Goal: Information Seeking & Learning: Learn about a topic

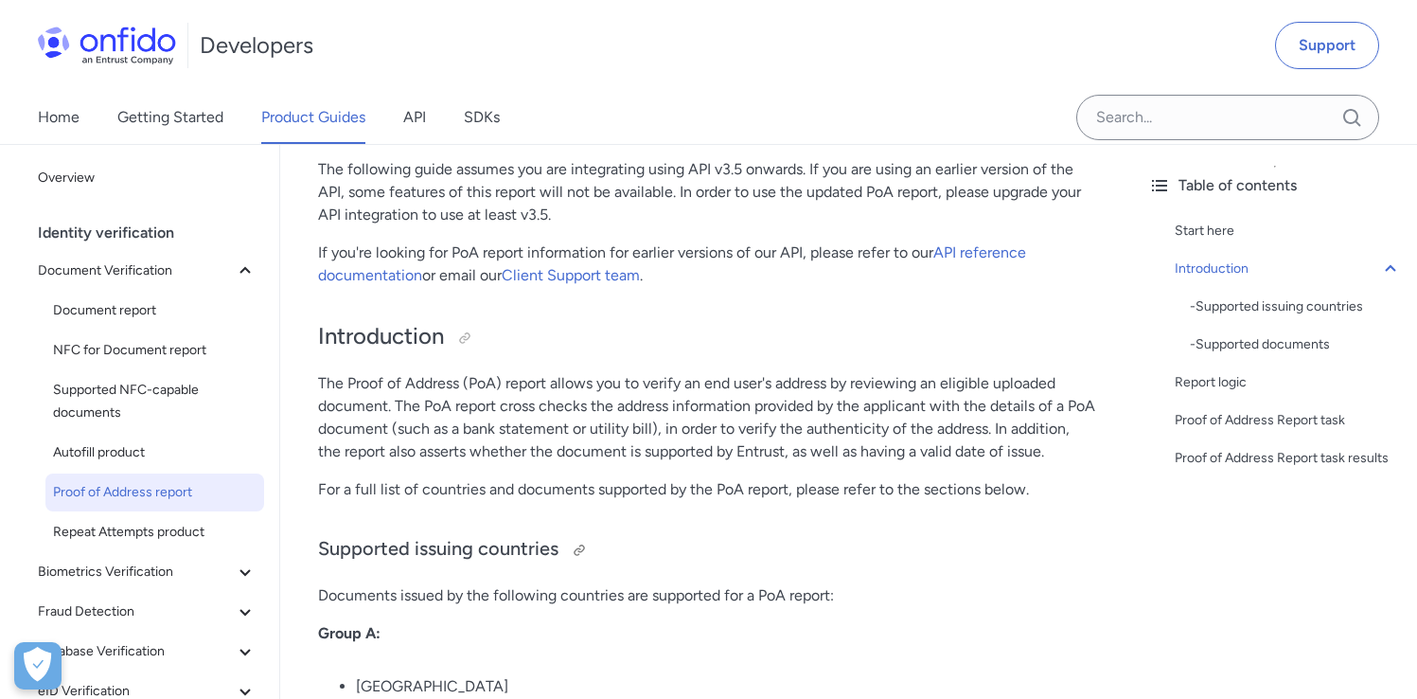
scroll to position [145, 0]
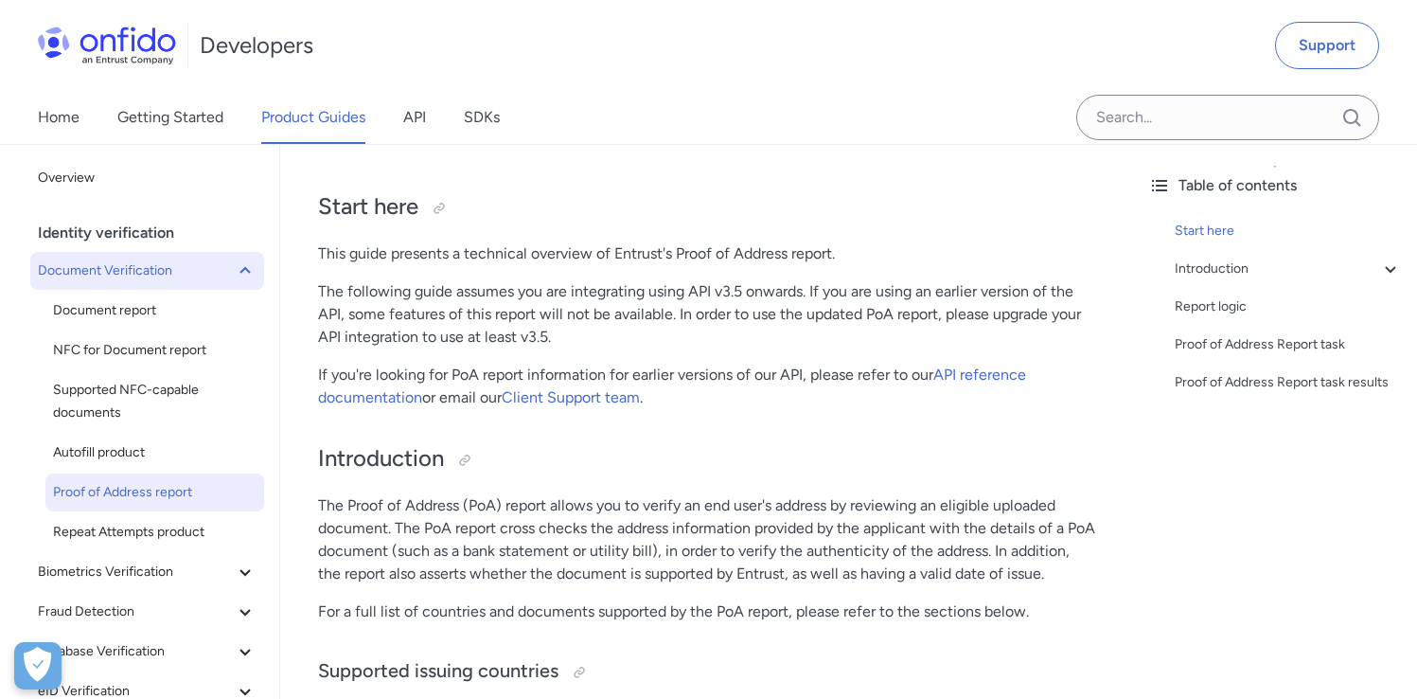
click at [133, 262] on span "Document Verification" at bounding box center [136, 270] width 196 height 23
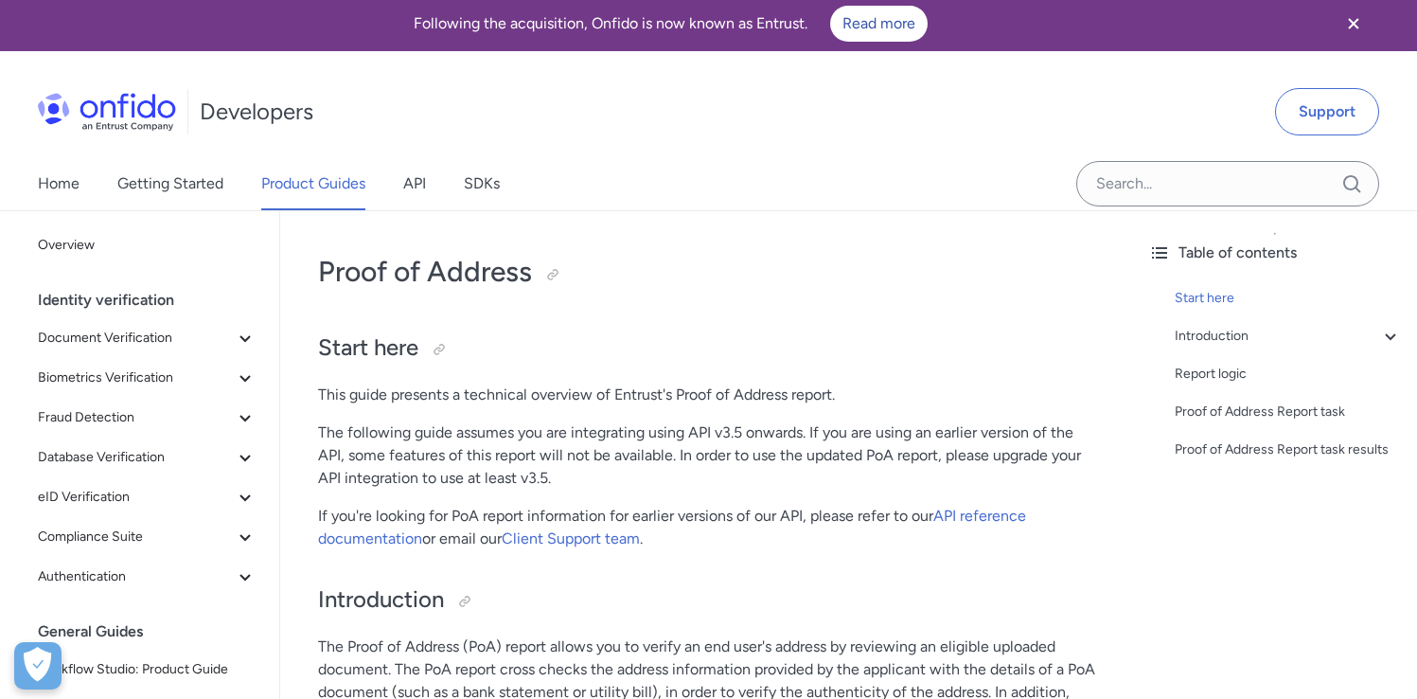
scroll to position [0, 0]
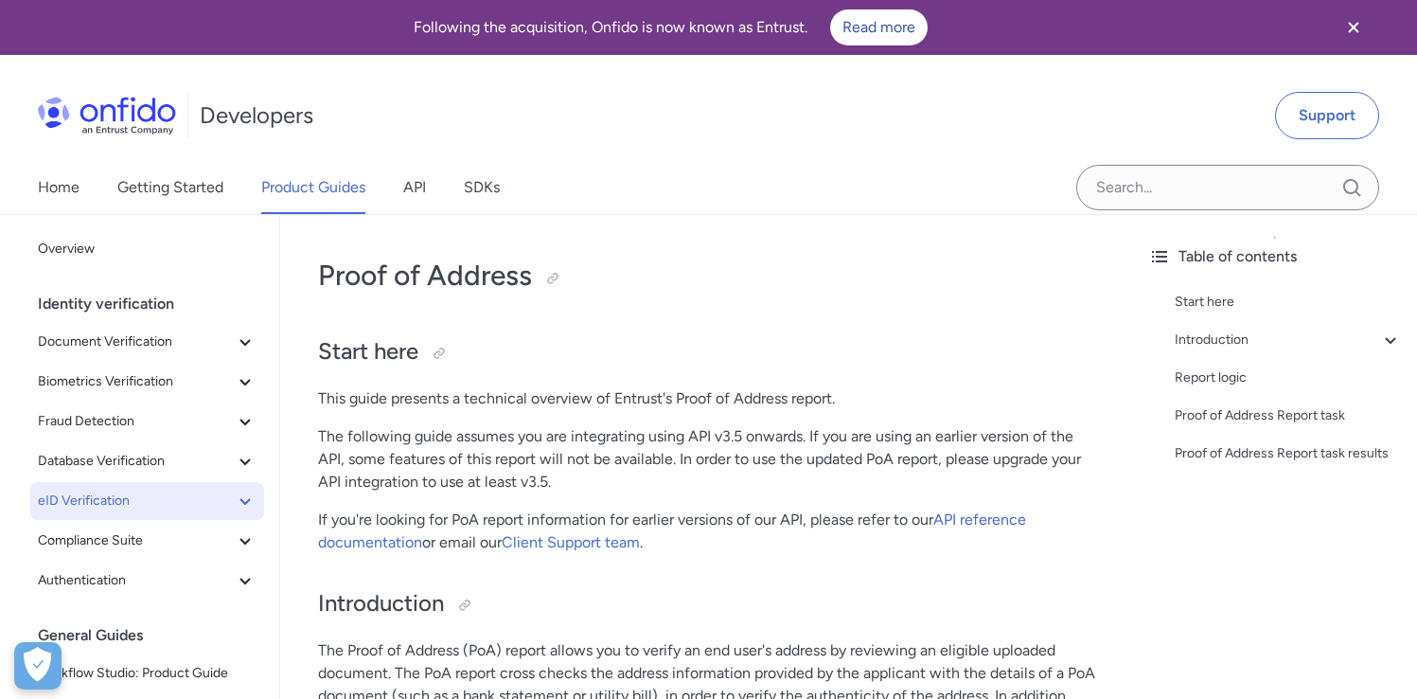
click at [119, 504] on span "eID Verification" at bounding box center [136, 500] width 196 height 23
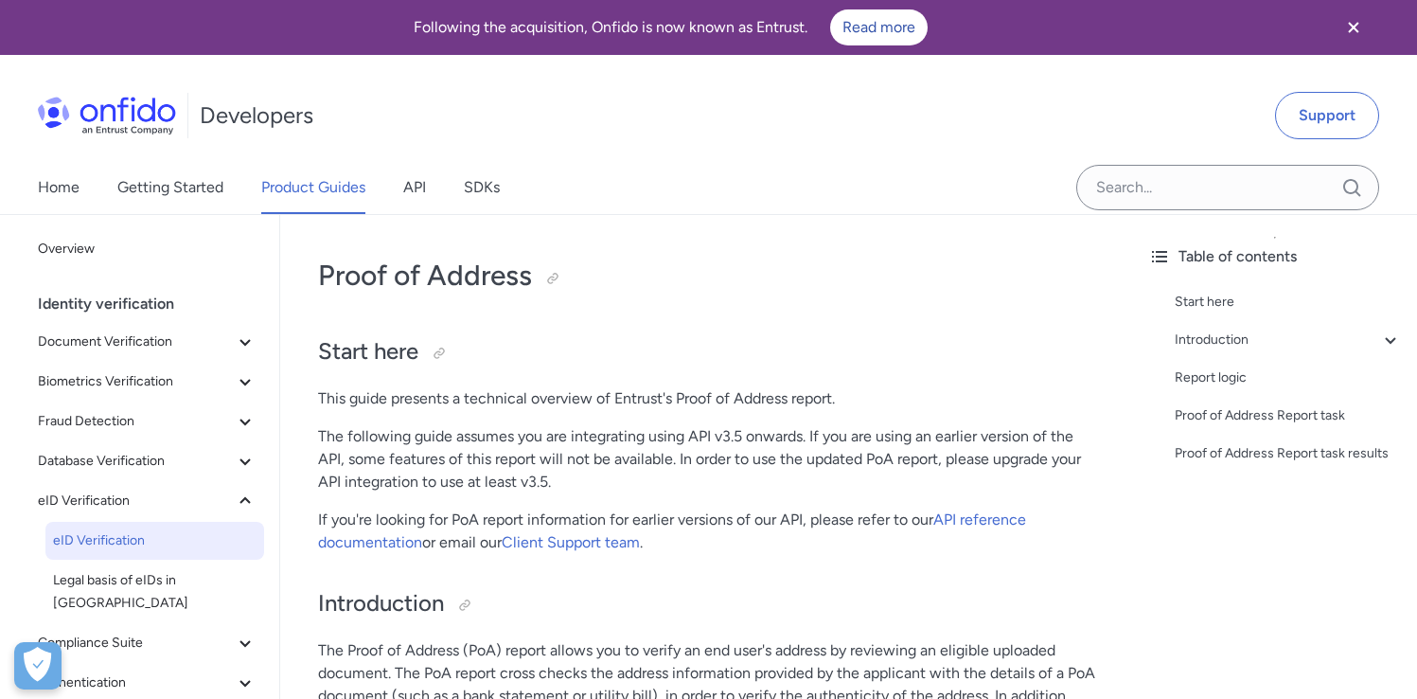
click at [124, 535] on span "eID Verification" at bounding box center [155, 540] width 204 height 23
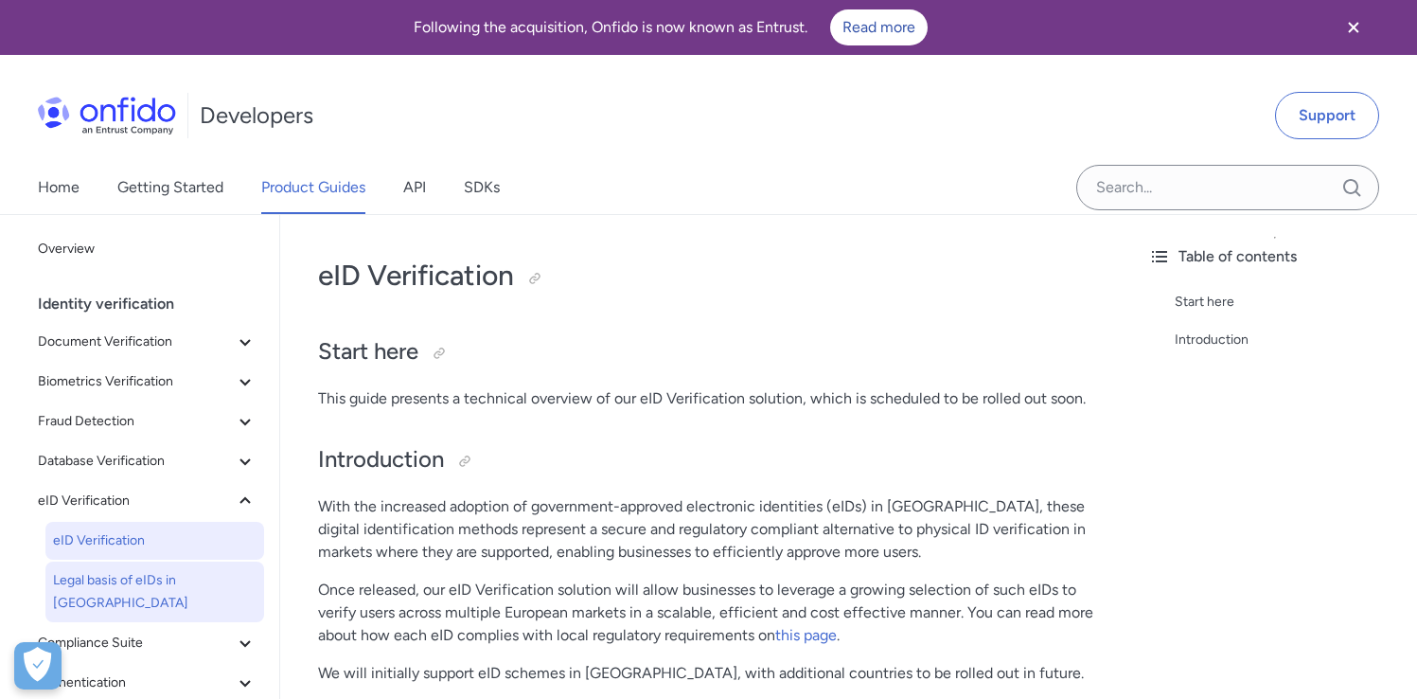
click at [128, 574] on span "Legal basis of eIDs in [GEOGRAPHIC_DATA]" at bounding box center [155, 591] width 204 height 45
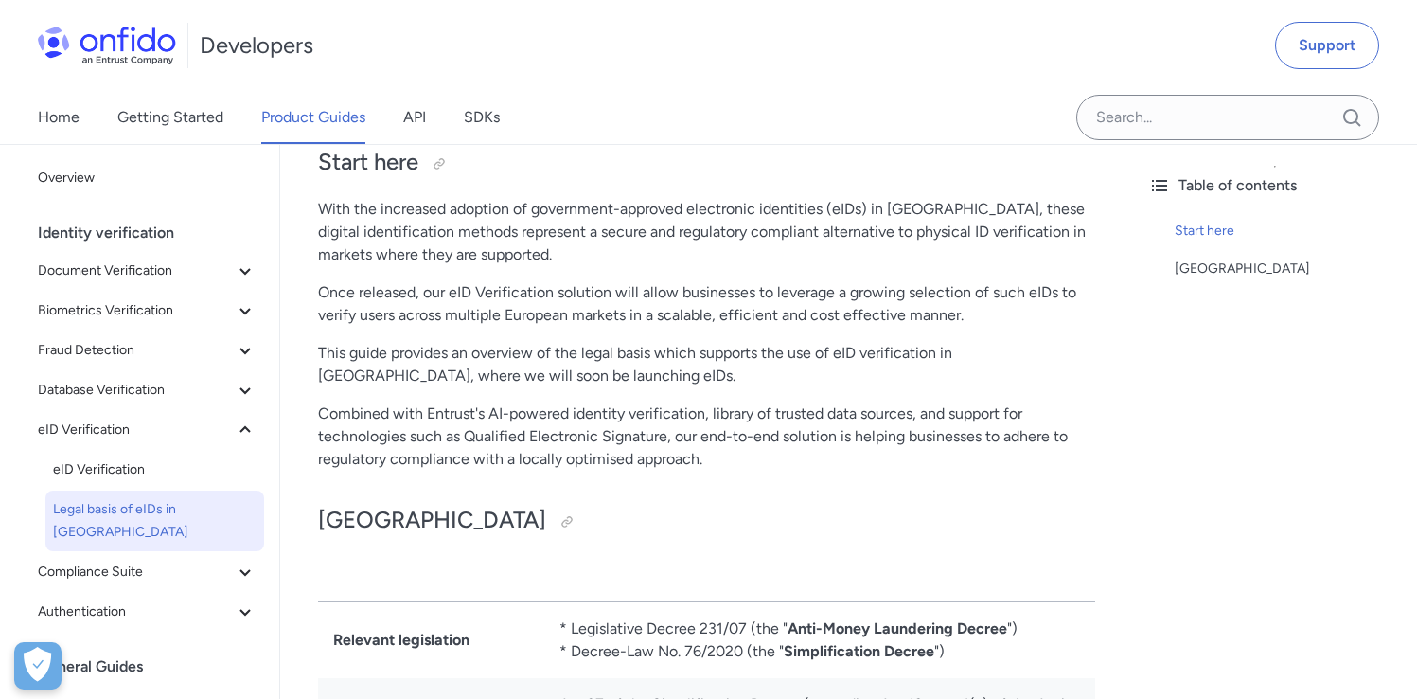
scroll to position [193, 0]
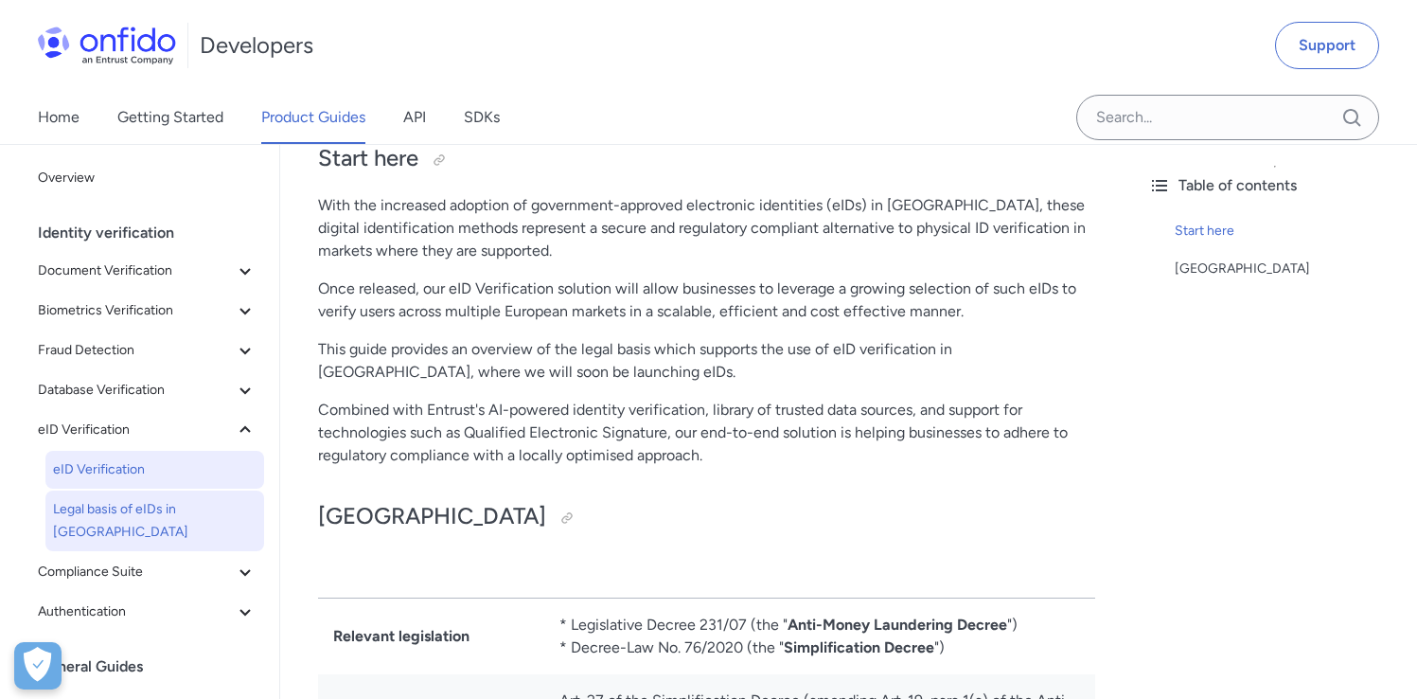
click at [127, 474] on span "eID Verification" at bounding box center [155, 469] width 204 height 23
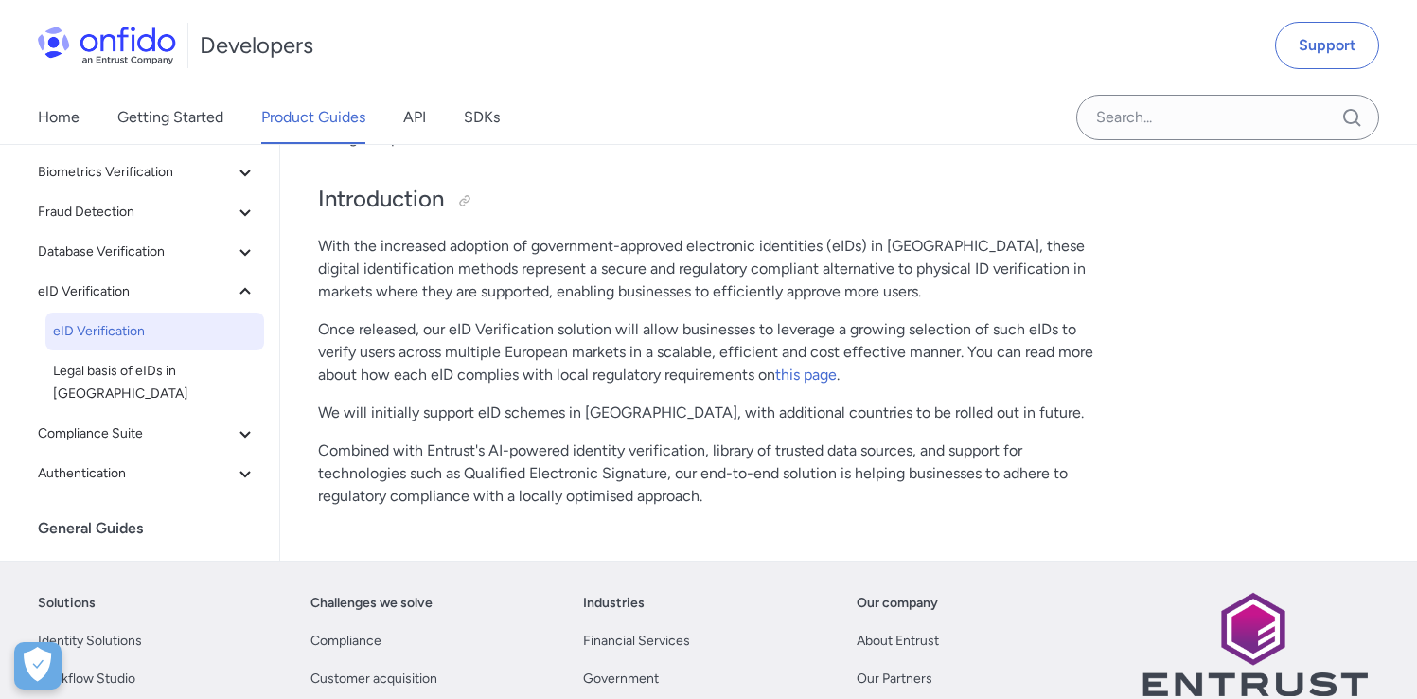
scroll to position [262, 0]
click at [650, 498] on p "Combined with Entrust's AI-powered identity verification, library of trusted da…" at bounding box center [706, 471] width 777 height 68
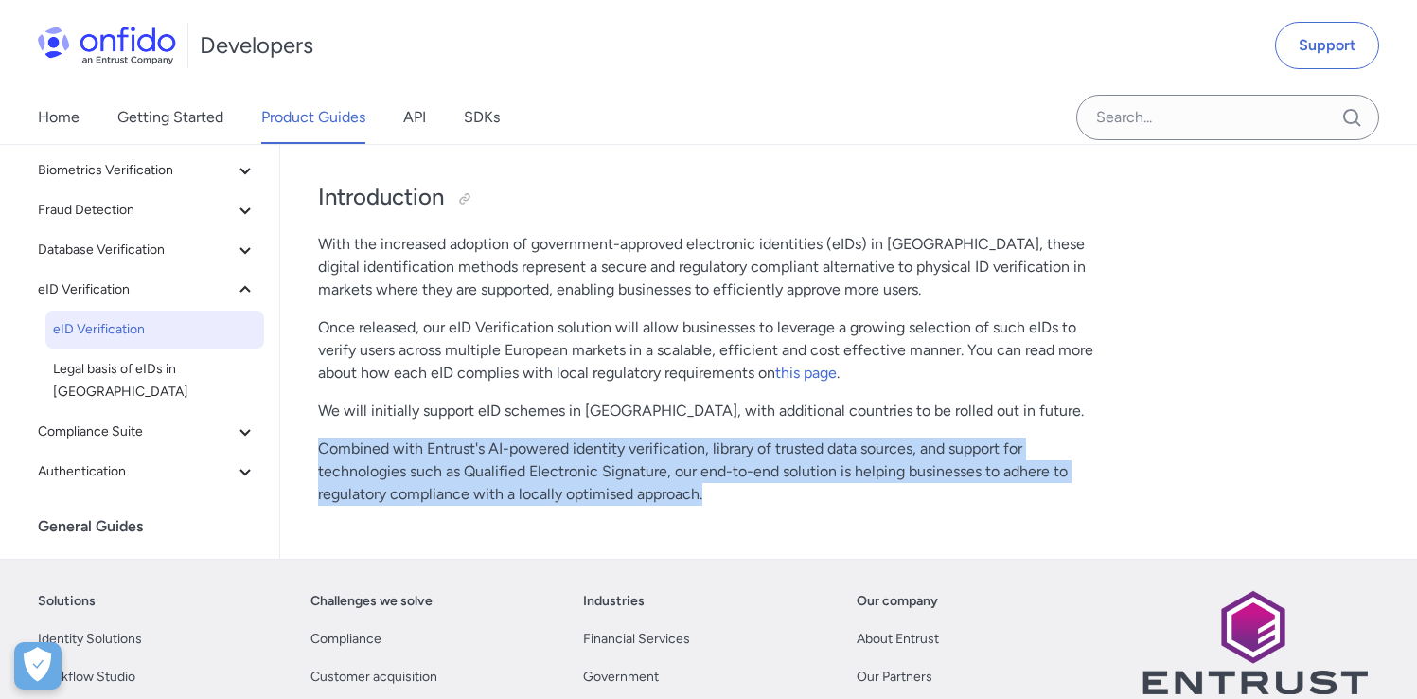
click at [650, 498] on p "Combined with Entrust's AI-powered identity verification, library of trusted da…" at bounding box center [706, 471] width 777 height 68
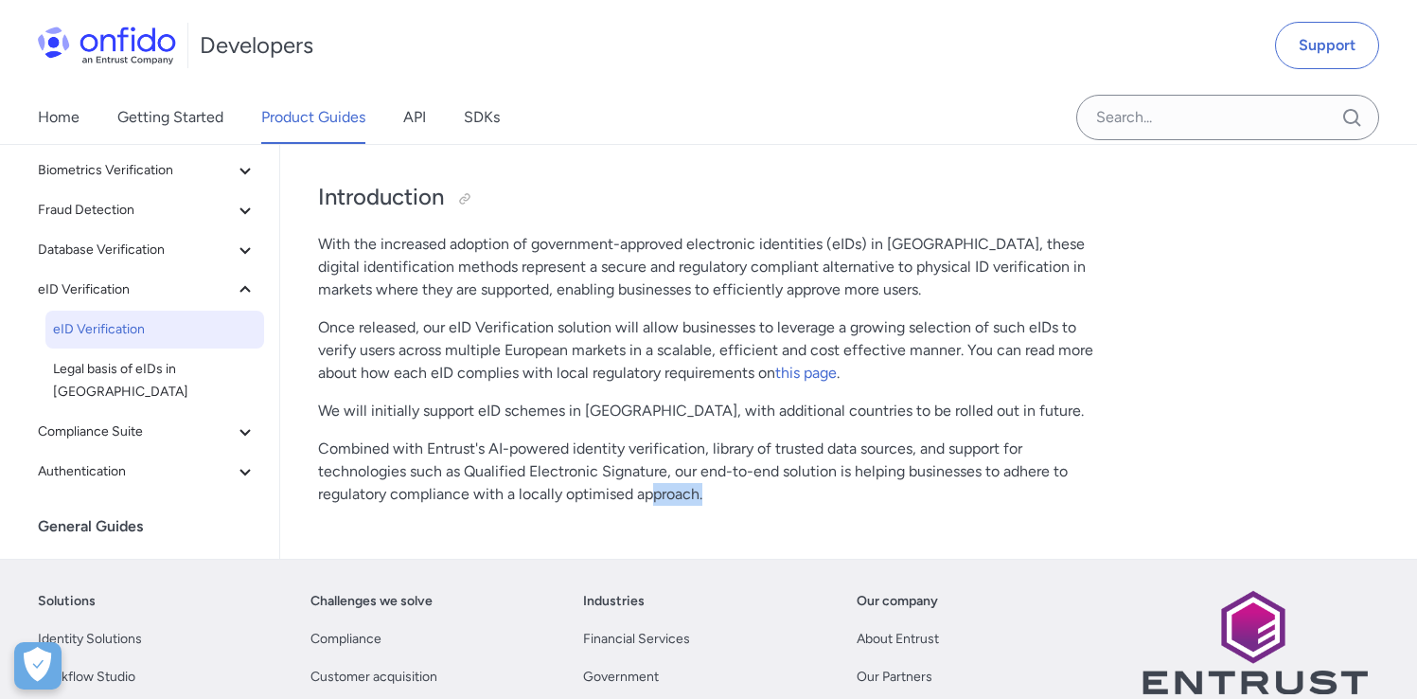
click at [649, 498] on p "Combined with Entrust's AI-powered identity verification, library of trusted da…" at bounding box center [706, 471] width 777 height 68
click at [802, 368] on link "this page" at bounding box center [806, 373] width 62 height 18
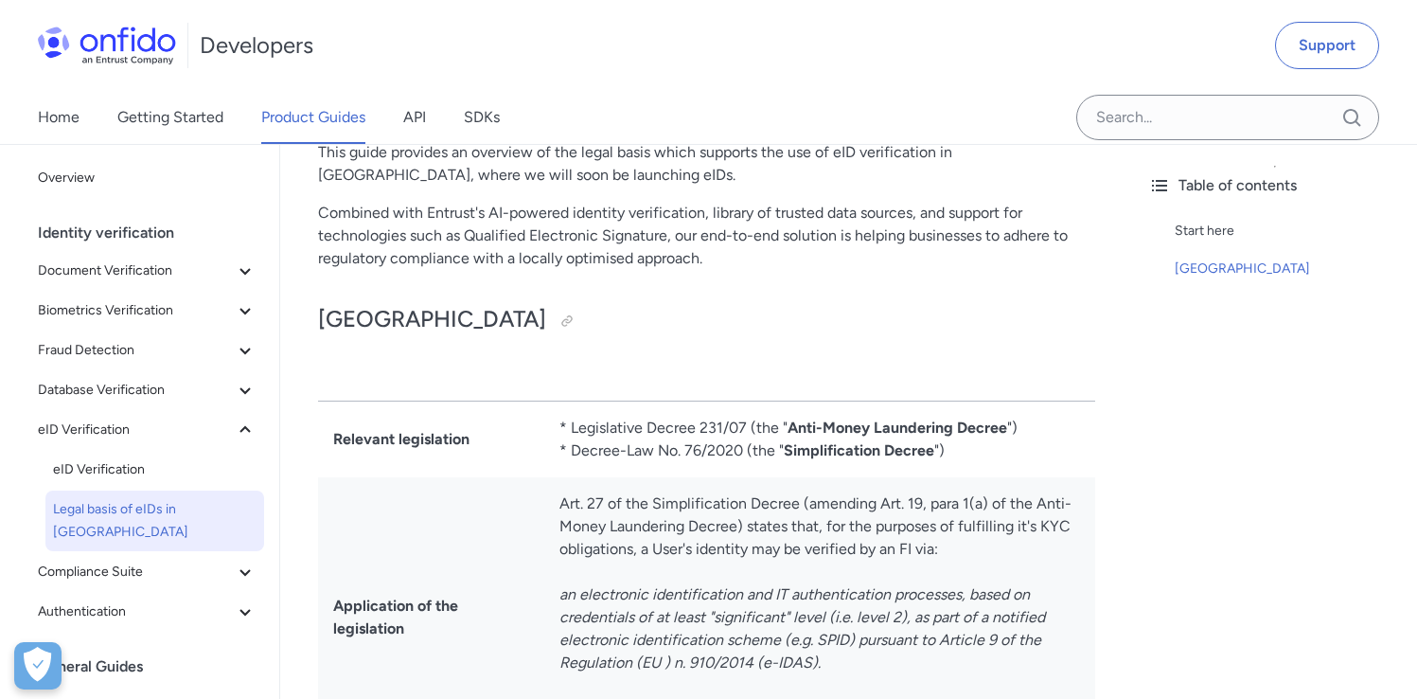
scroll to position [104, 0]
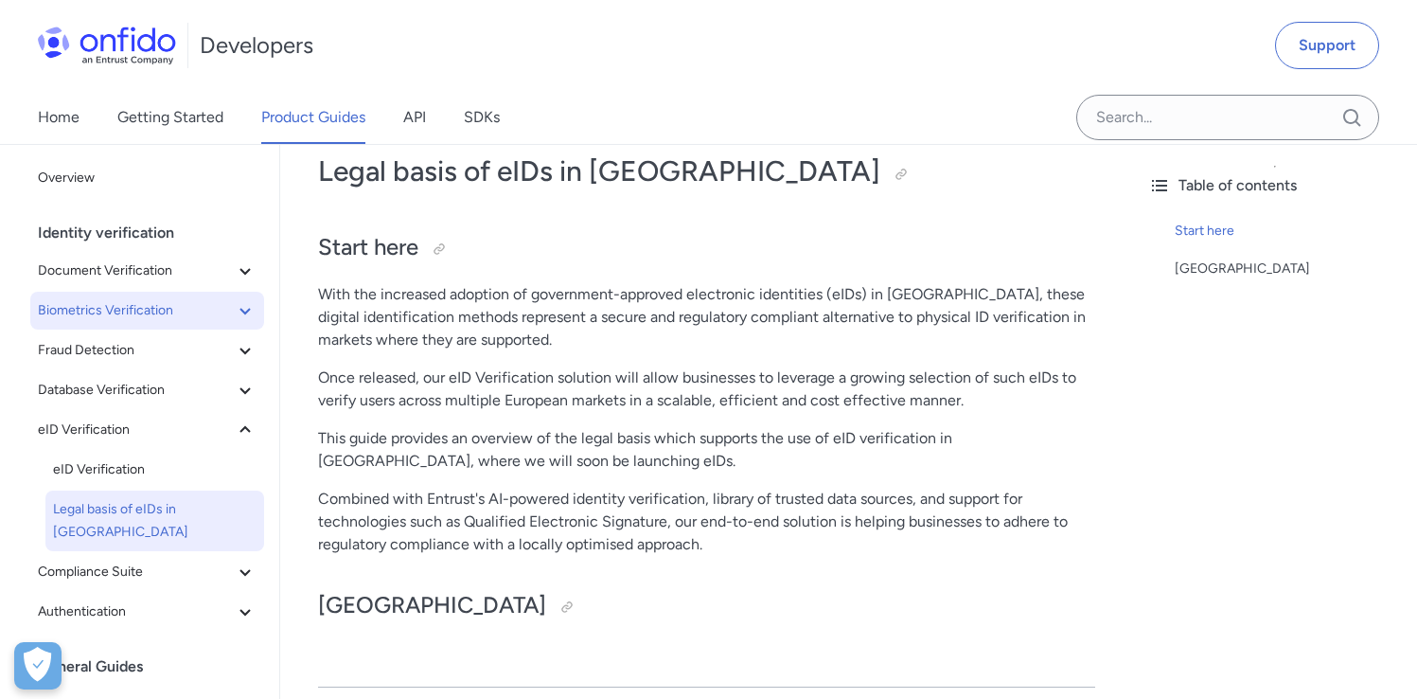
click at [96, 326] on button "Biometrics Verification" at bounding box center [147, 311] width 234 height 38
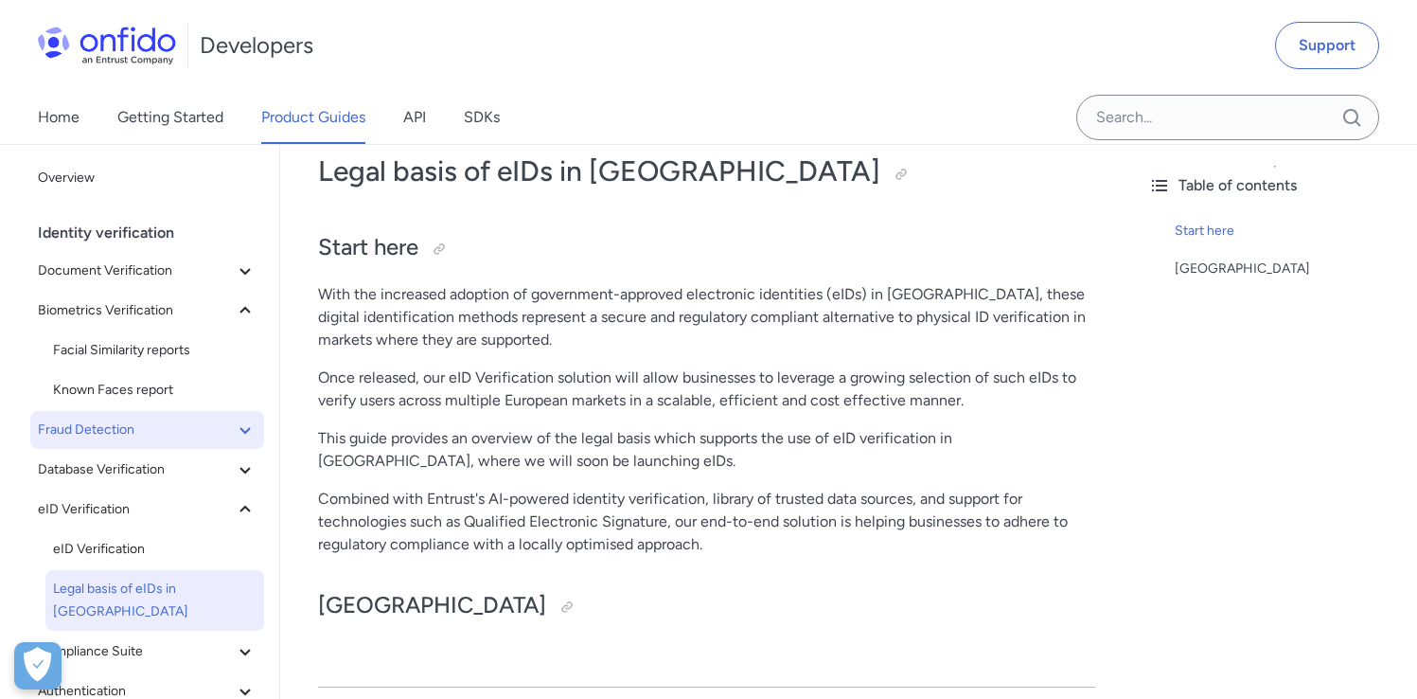
click at [129, 412] on button "Fraud Detection" at bounding box center [147, 430] width 234 height 38
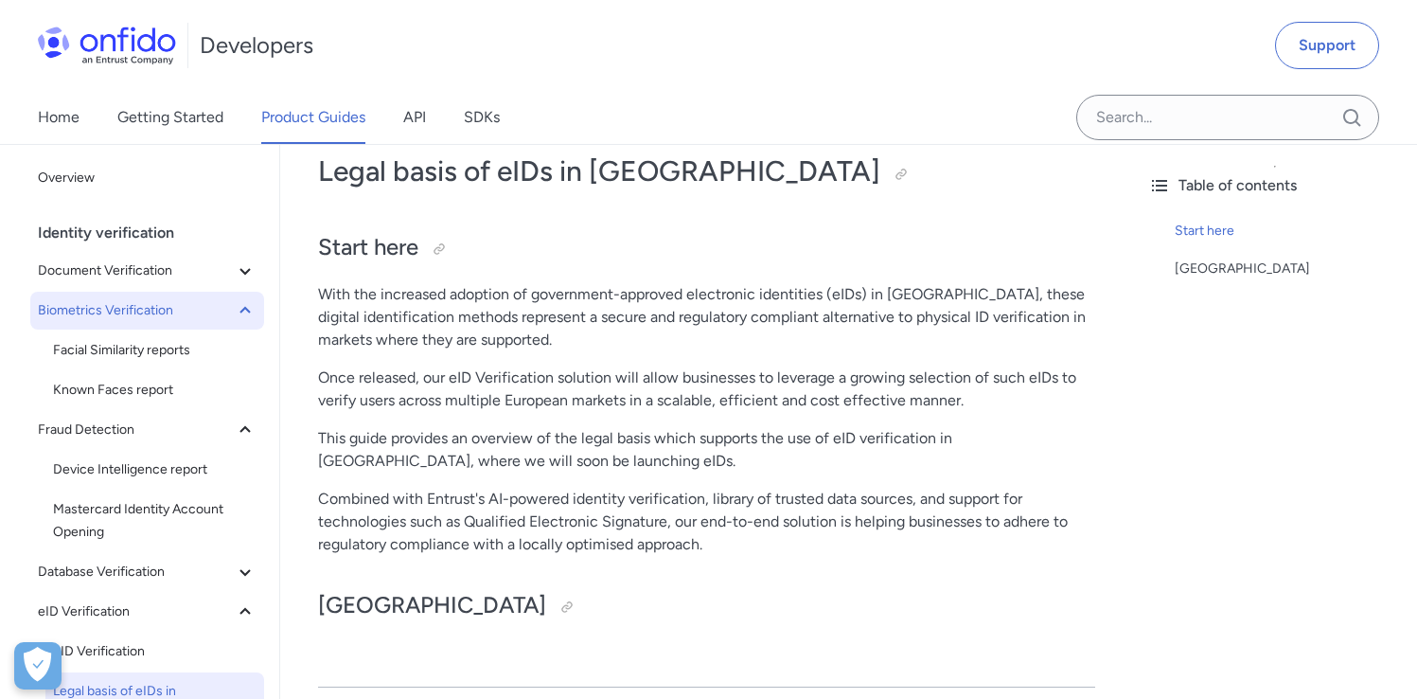
click at [104, 325] on button "Biometrics Verification" at bounding box center [147, 311] width 234 height 38
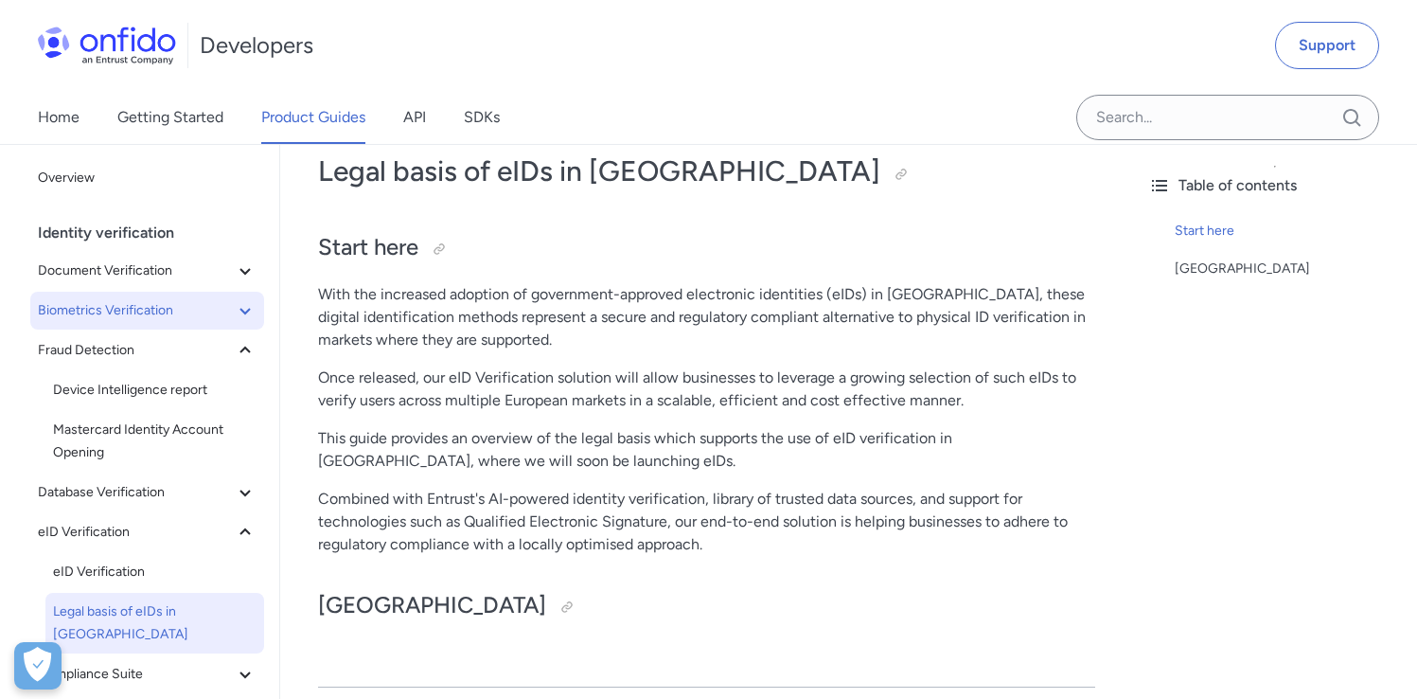
click at [115, 291] on div "Identity verification Document Verification Document report NFC for Document re…" at bounding box center [155, 482] width 234 height 536
click at [117, 284] on button "Document Verification" at bounding box center [147, 271] width 234 height 38
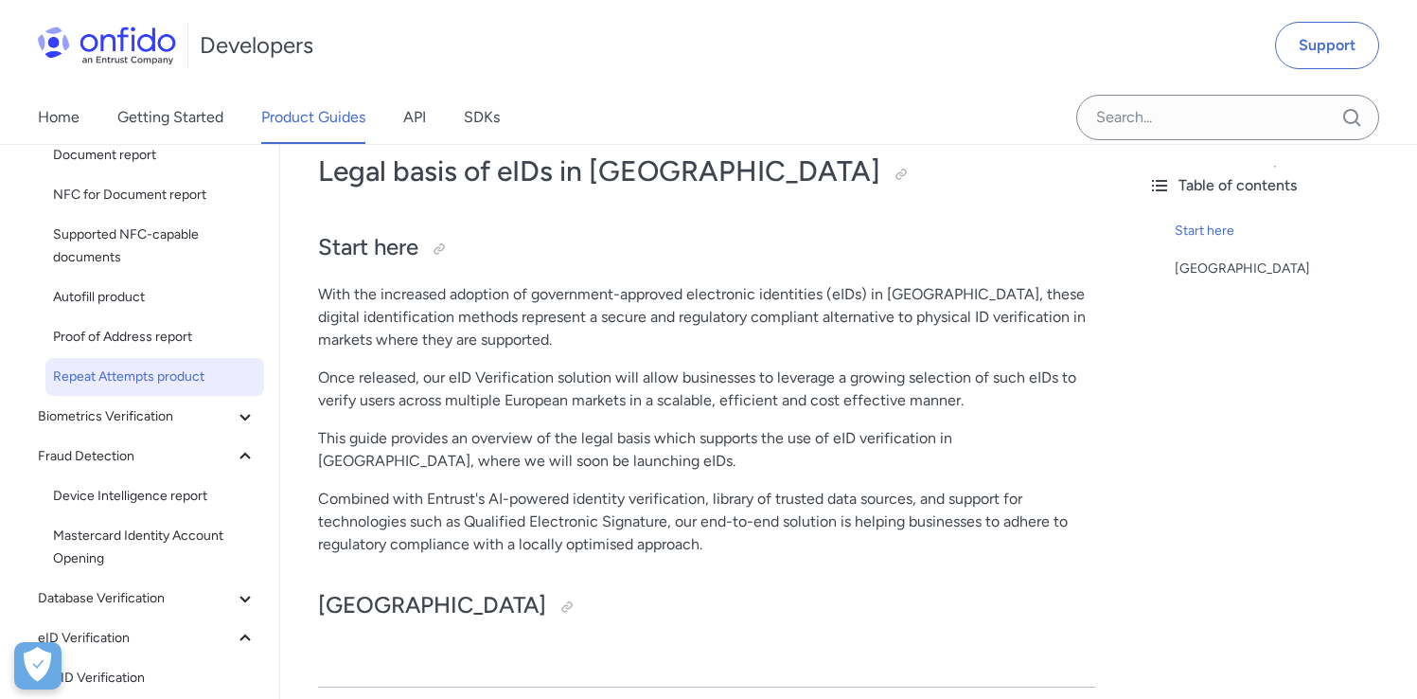
scroll to position [156, 0]
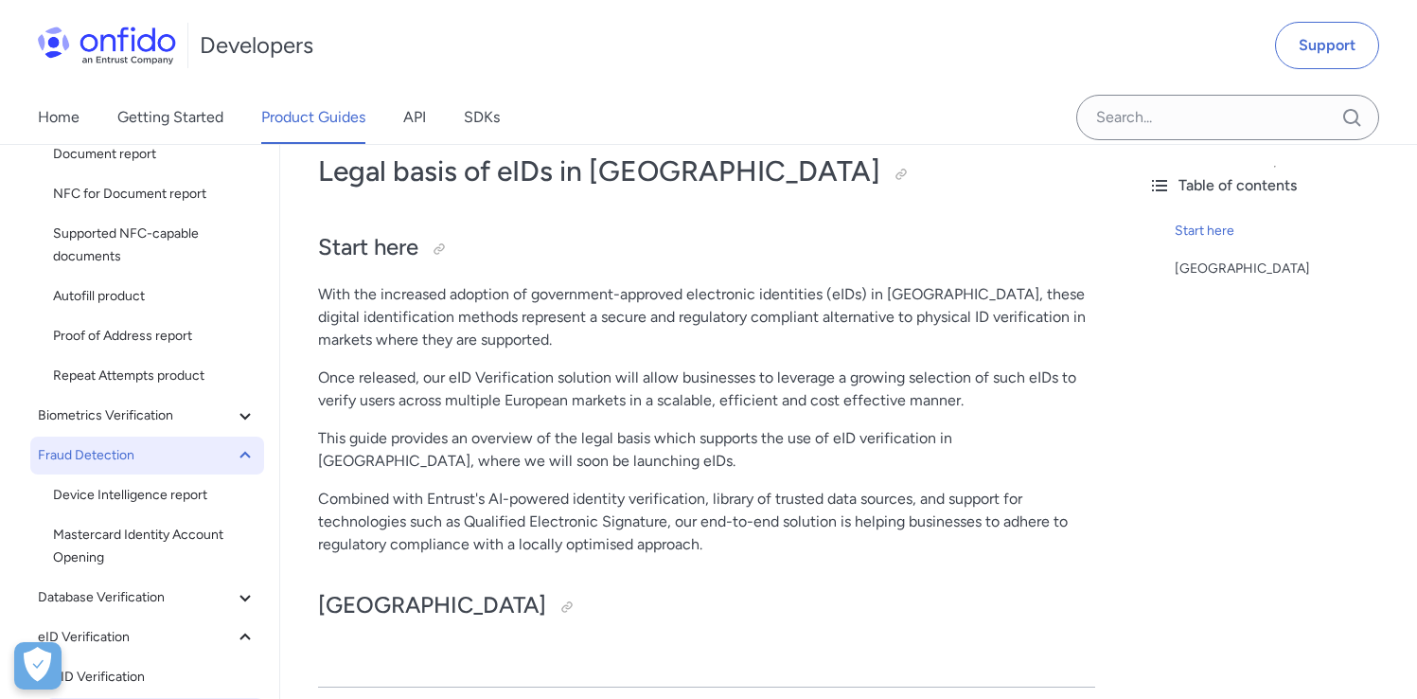
click at [168, 459] on span "Fraud Detection" at bounding box center [136, 455] width 196 height 23
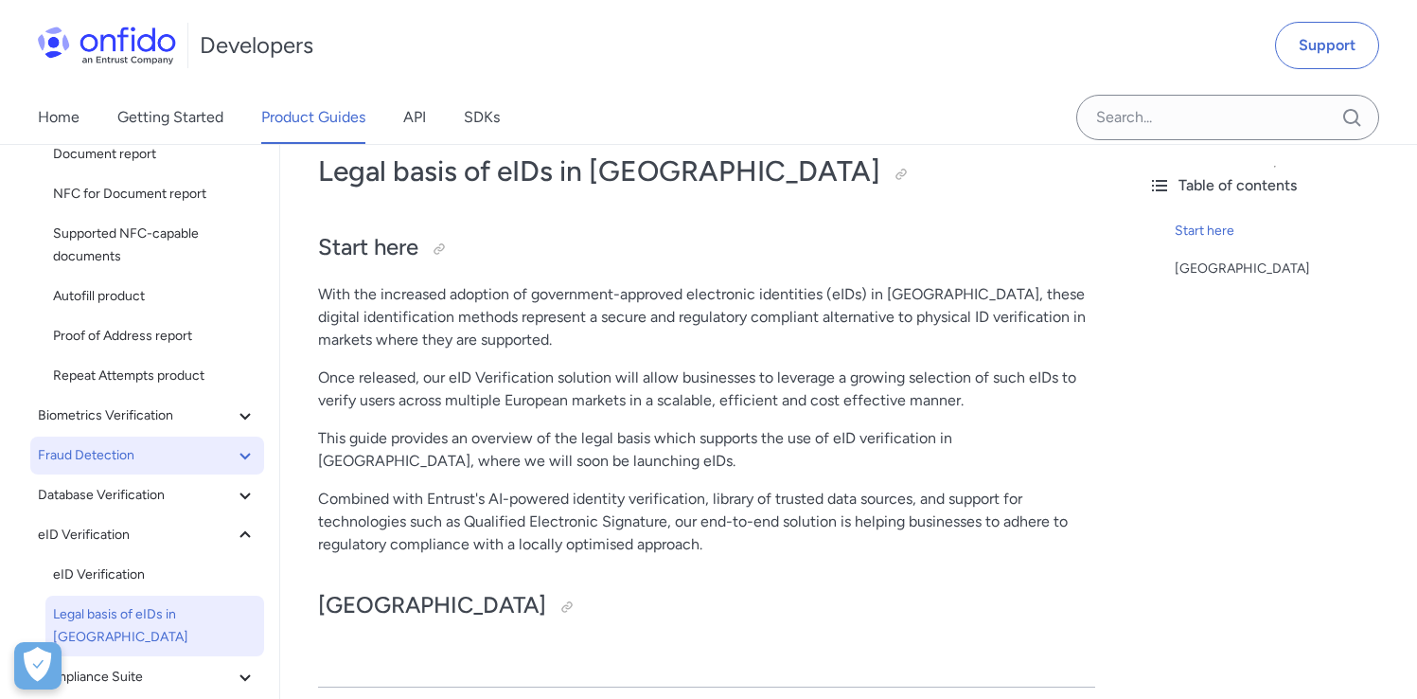
click at [168, 459] on span "Fraud Detection" at bounding box center [136, 455] width 196 height 23
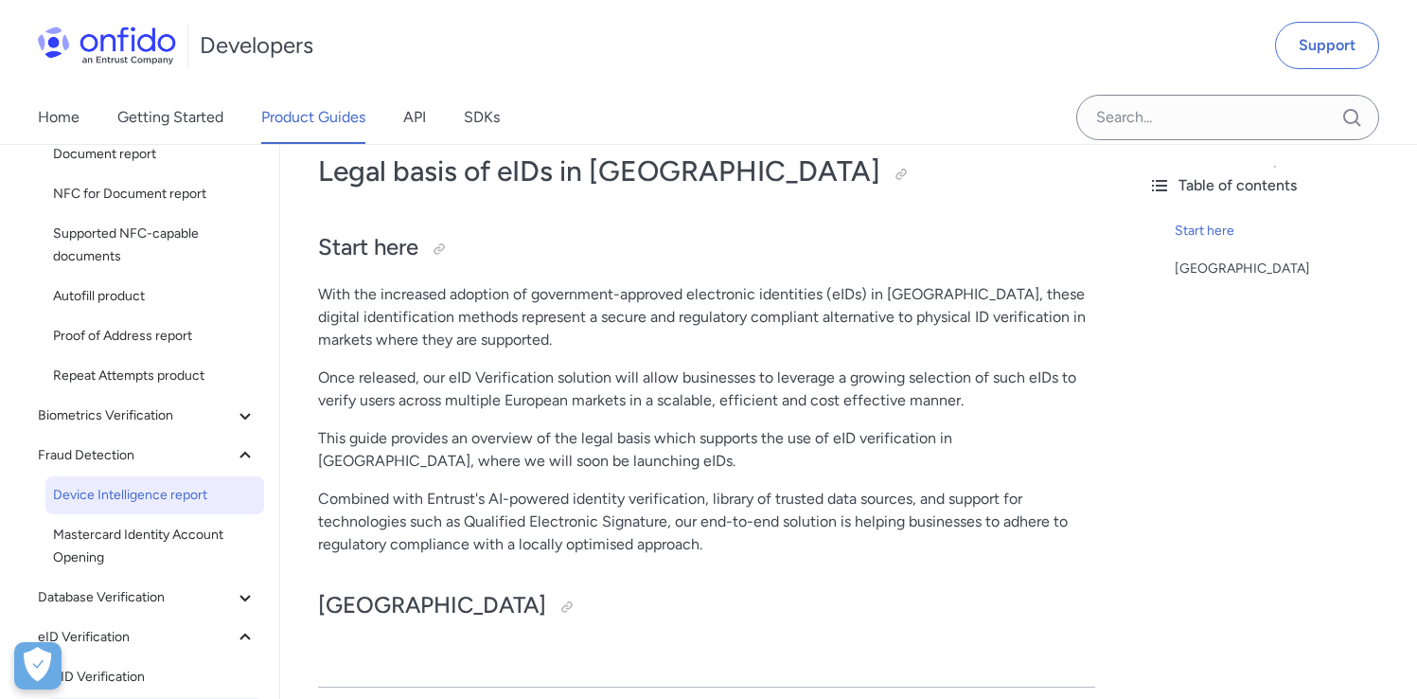
click at [169, 494] on span "Device Intelligence report" at bounding box center [155, 495] width 204 height 23
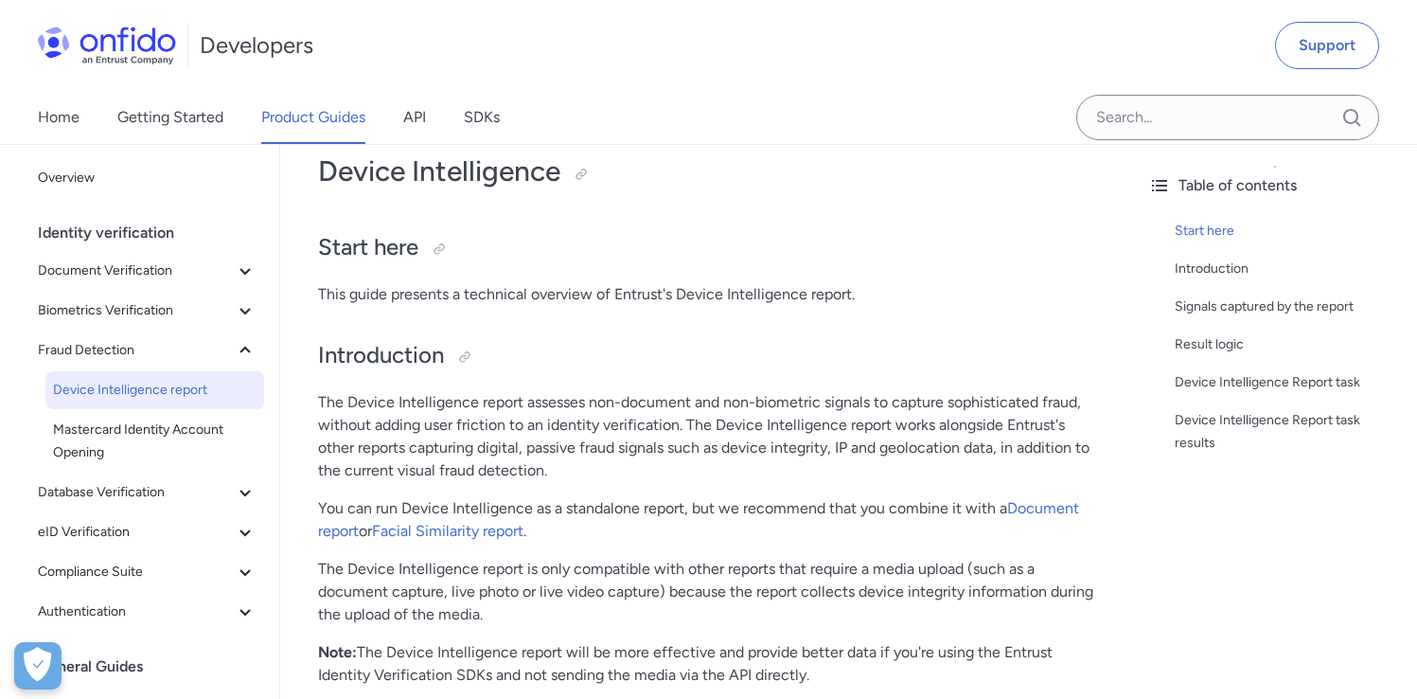
click at [769, 505] on p "You can run Device Intelligence as a standalone report, but we recommend that y…" at bounding box center [706, 519] width 777 height 45
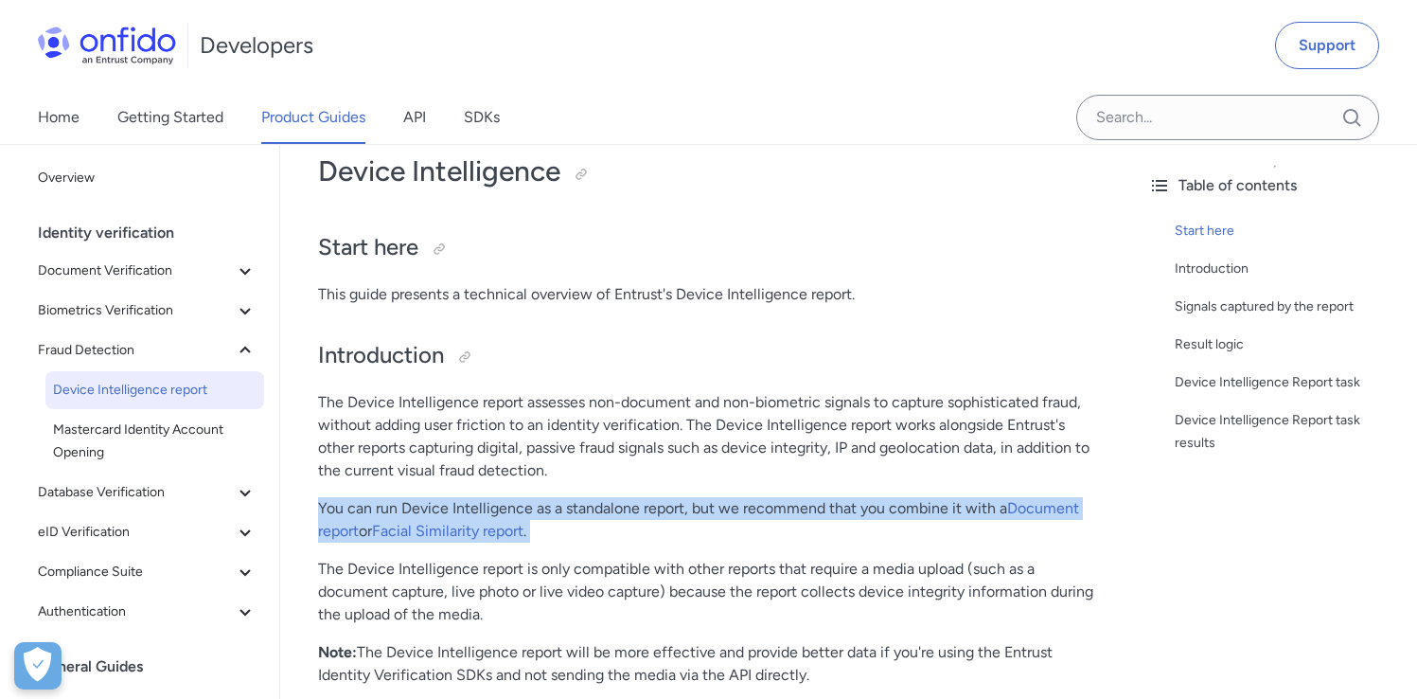
click at [769, 505] on p "You can run Device Intelligence as a standalone report, but we recommend that y…" at bounding box center [706, 519] width 777 height 45
click at [768, 531] on p "You can run Device Intelligence as a standalone report, but we recommend that y…" at bounding box center [706, 519] width 777 height 45
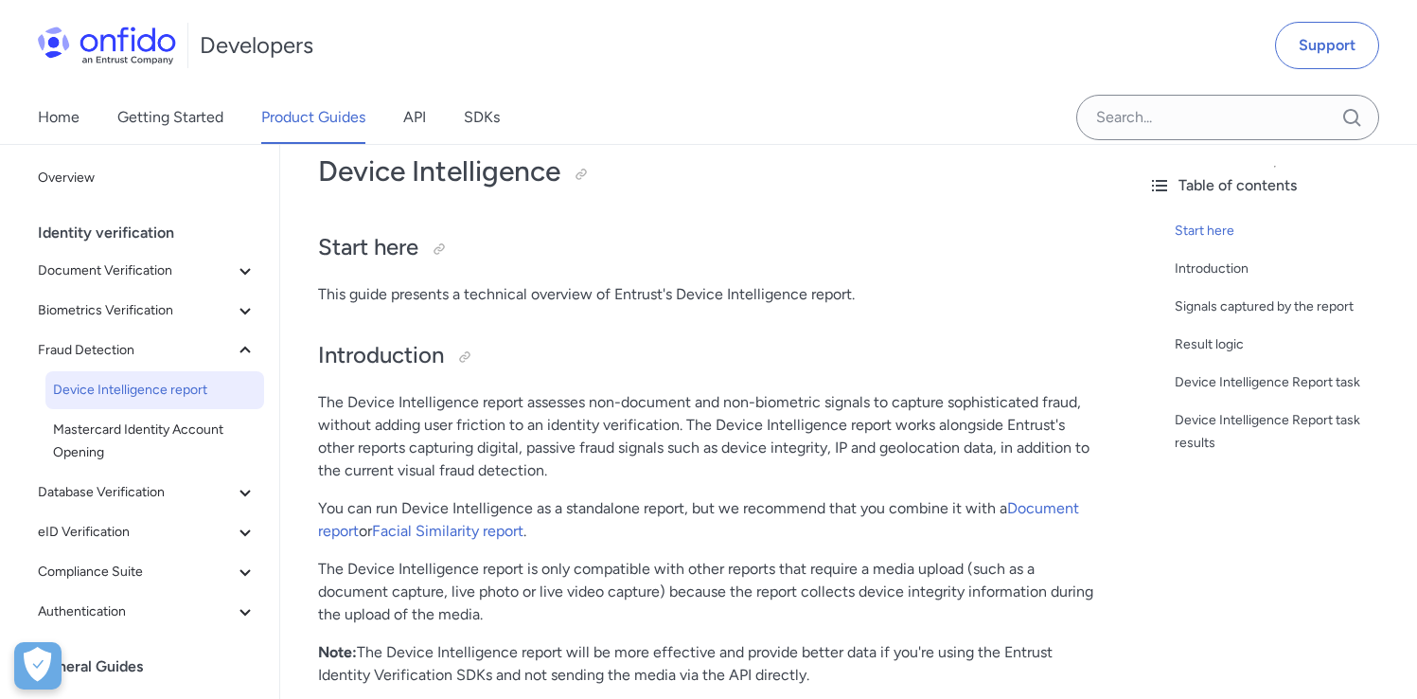
click at [768, 531] on p "You can run Device Intelligence as a standalone report, but we recommend that y…" at bounding box center [706, 519] width 777 height 45
click at [770, 571] on p "The Device Intelligence report is only compatible with other reports that requi…" at bounding box center [706, 592] width 777 height 68
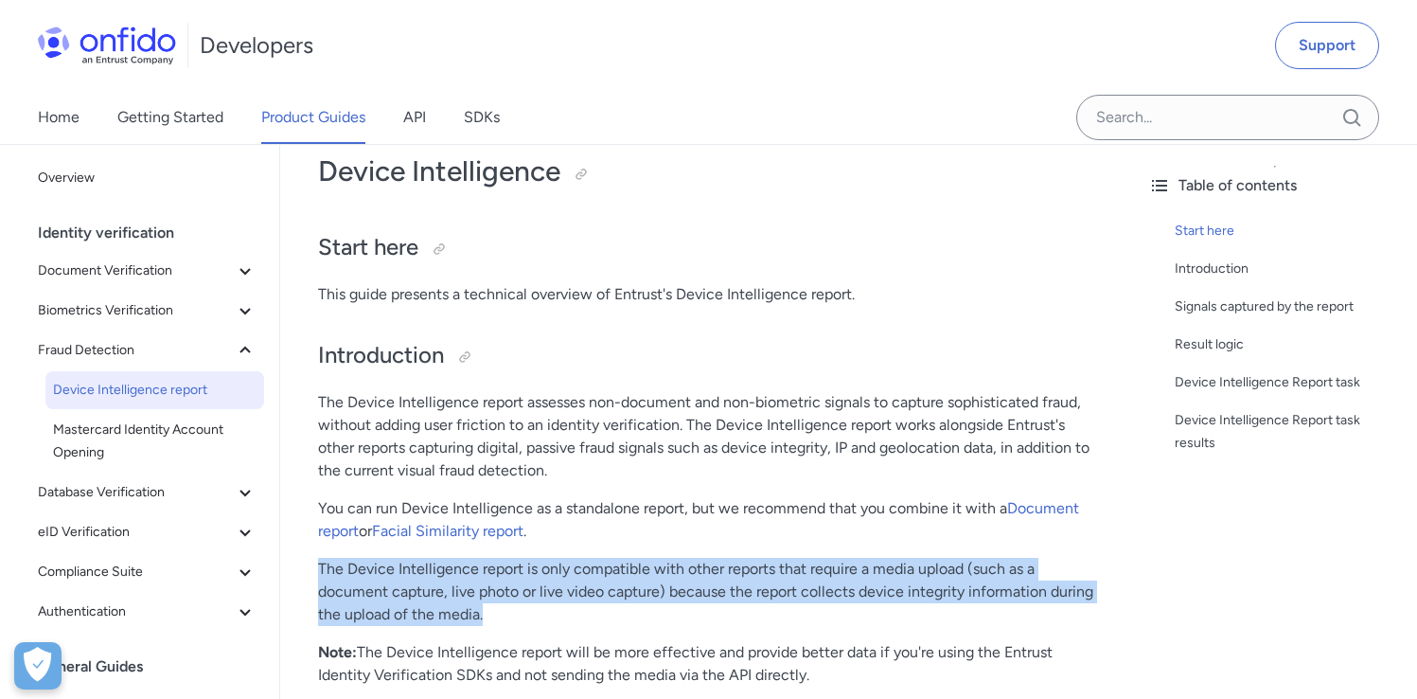
click at [770, 571] on p "The Device Intelligence report is only compatible with other reports that requi…" at bounding box center [706, 592] width 777 height 68
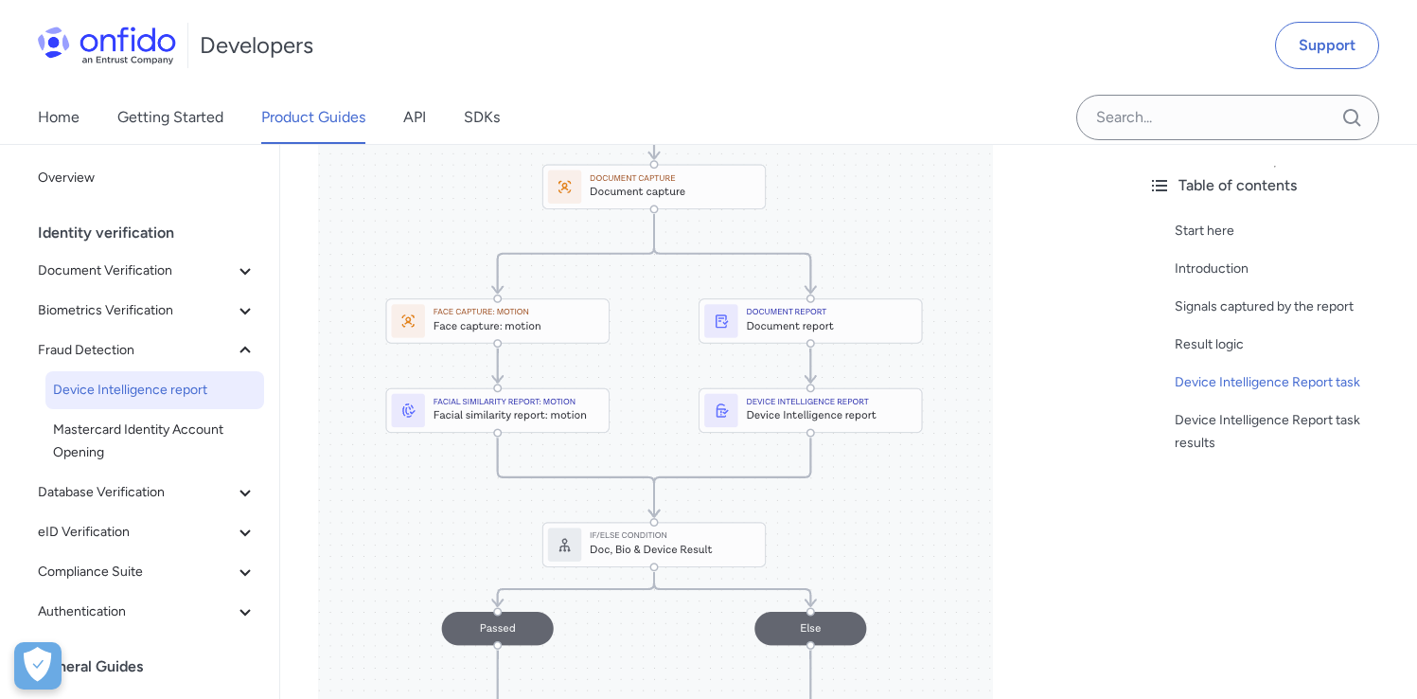
scroll to position [1701, 0]
